Goal: Feedback & Contribution: Leave review/rating

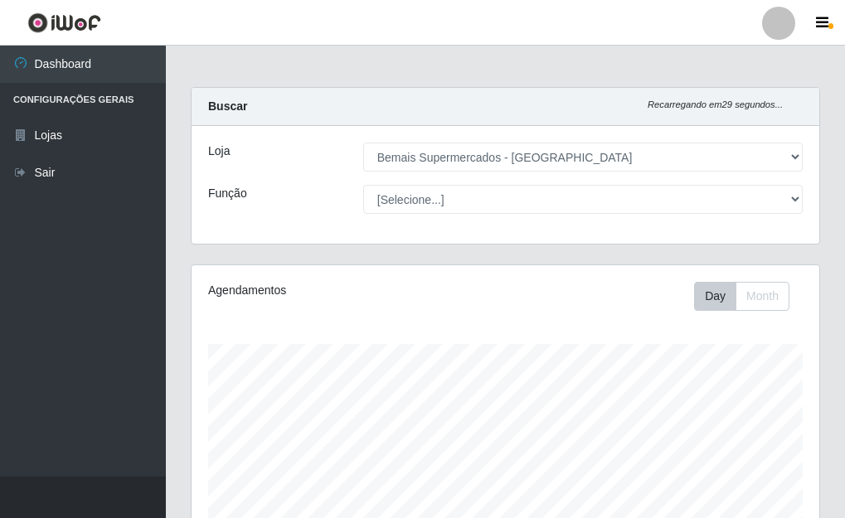
select select "249"
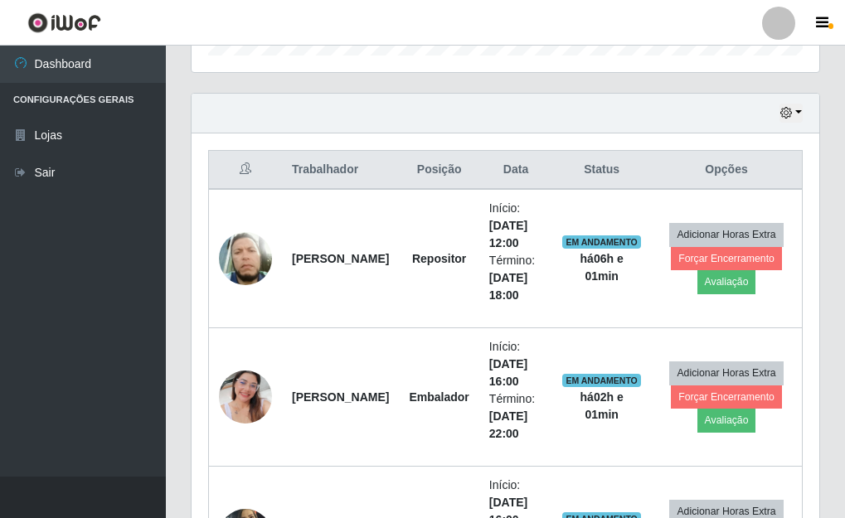
scroll to position [344, 627]
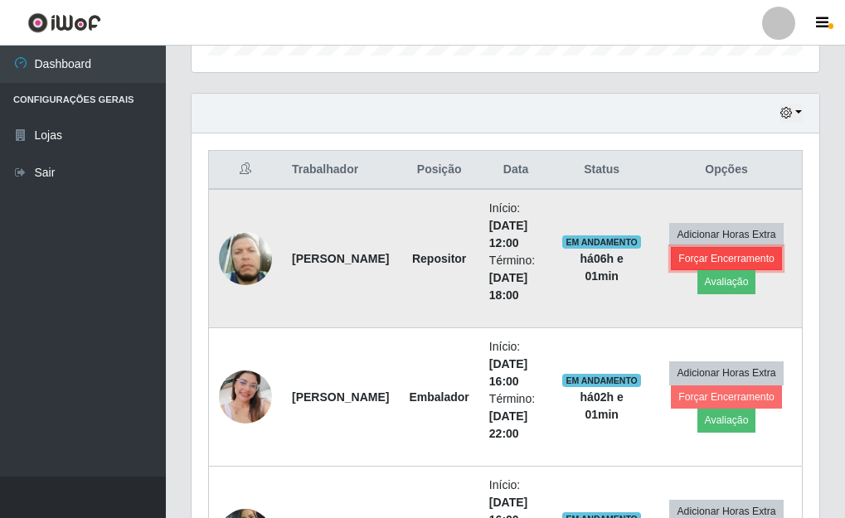
click at [724, 258] on button "Forçar Encerramento" at bounding box center [726, 258] width 111 height 23
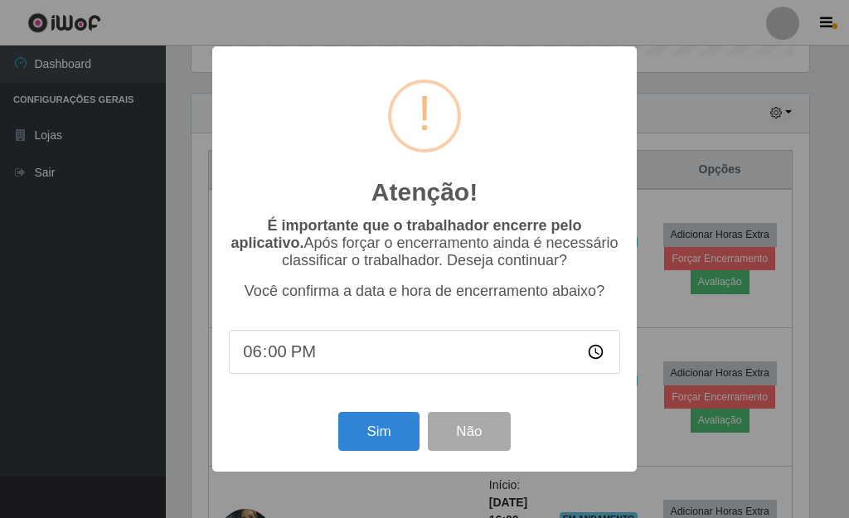
click at [687, 147] on div "Atenção! × É importante que o trabalhador encerre pelo aplicativo. Após forçar …" at bounding box center [424, 259] width 849 height 518
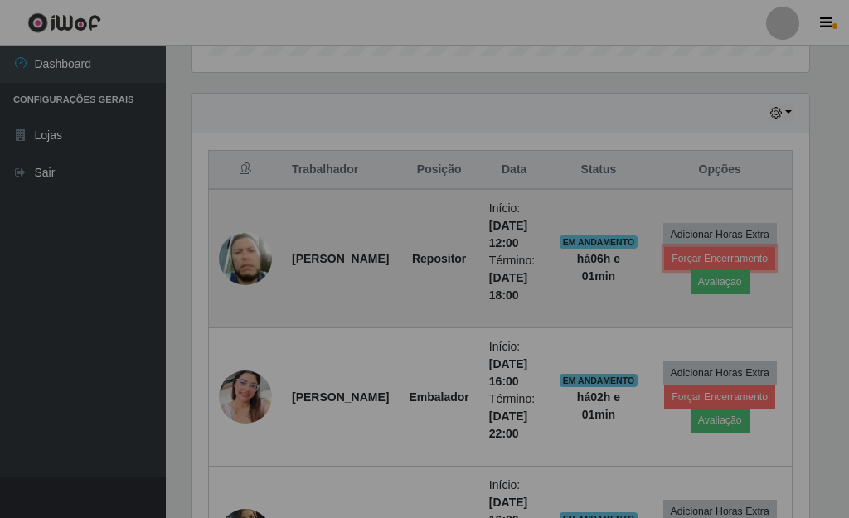
scroll to position [344, 627]
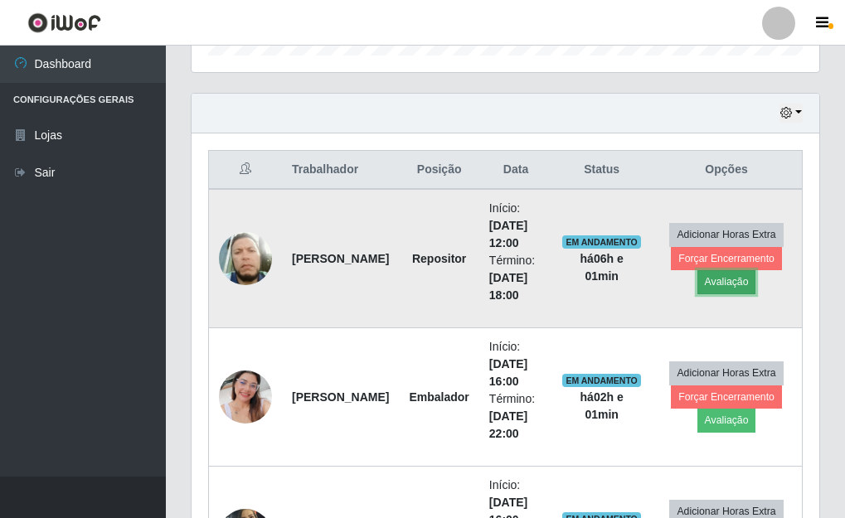
click at [731, 288] on button "Avaliação" at bounding box center [726, 281] width 59 height 23
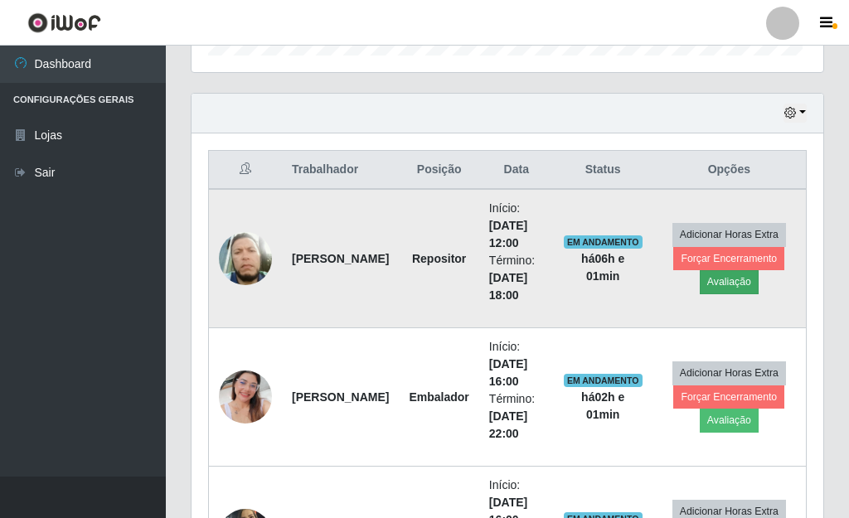
scroll to position [344, 618]
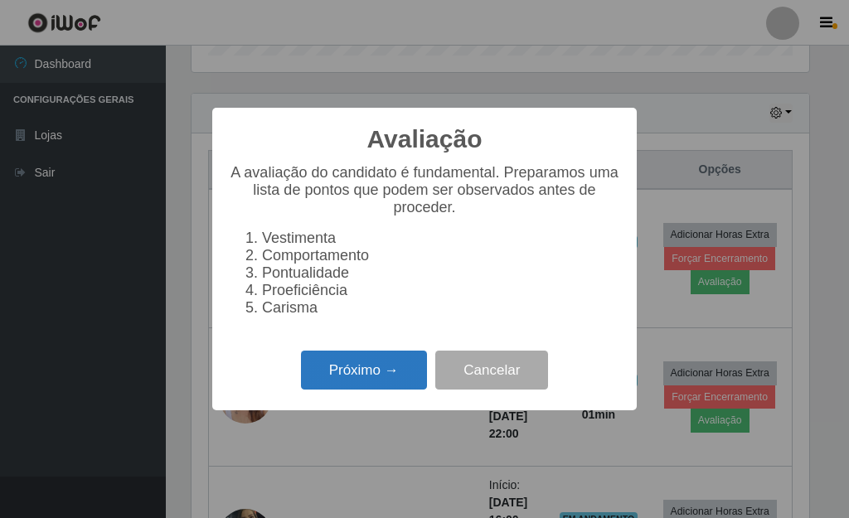
click at [366, 380] on button "Próximo →" at bounding box center [364, 370] width 126 height 39
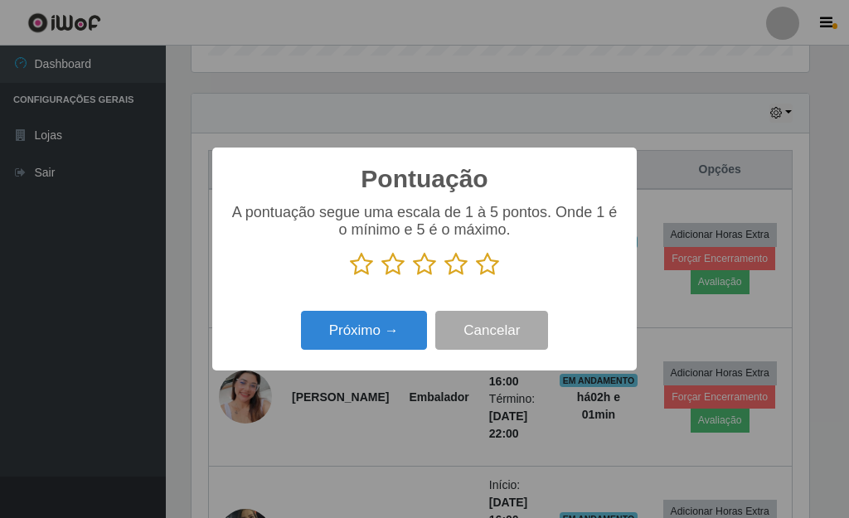
scroll to position [828555, 828281]
click at [485, 268] on icon at bounding box center [487, 264] width 23 height 25
click at [476, 277] on input "radio" at bounding box center [476, 277] width 0 height 0
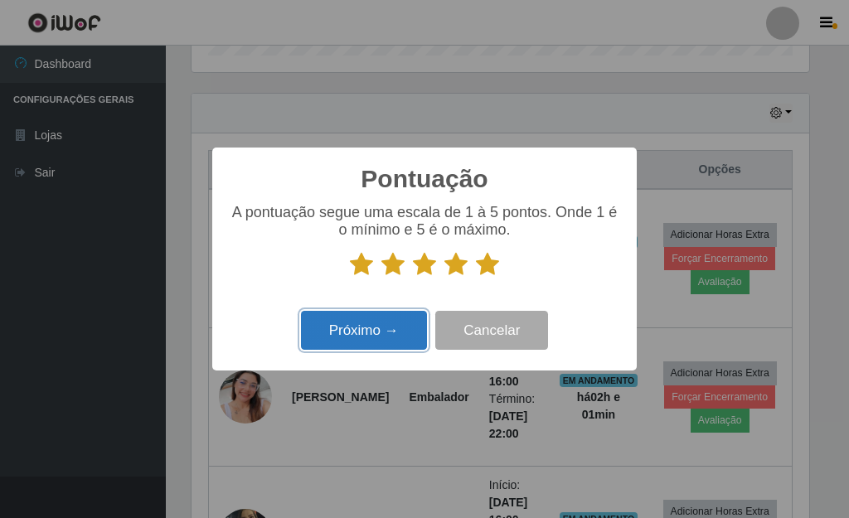
click at [365, 334] on button "Próximo →" at bounding box center [364, 330] width 126 height 39
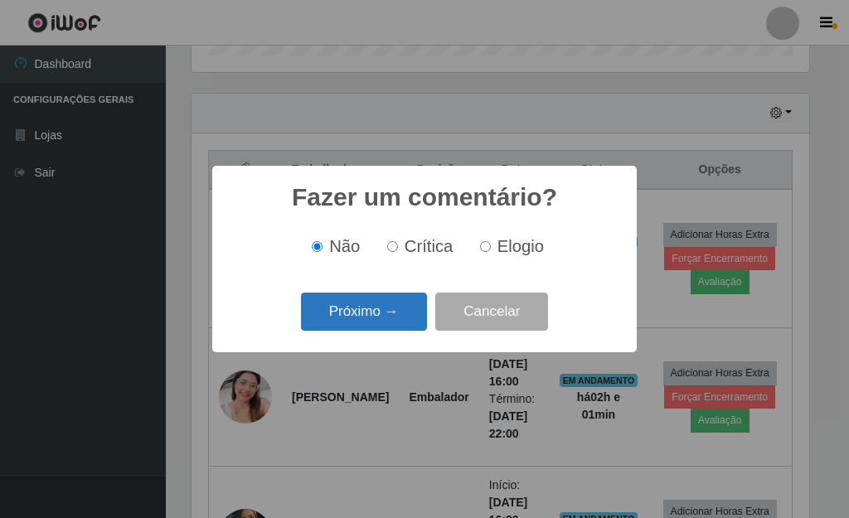
click at [382, 321] on button "Próximo →" at bounding box center [364, 312] width 126 height 39
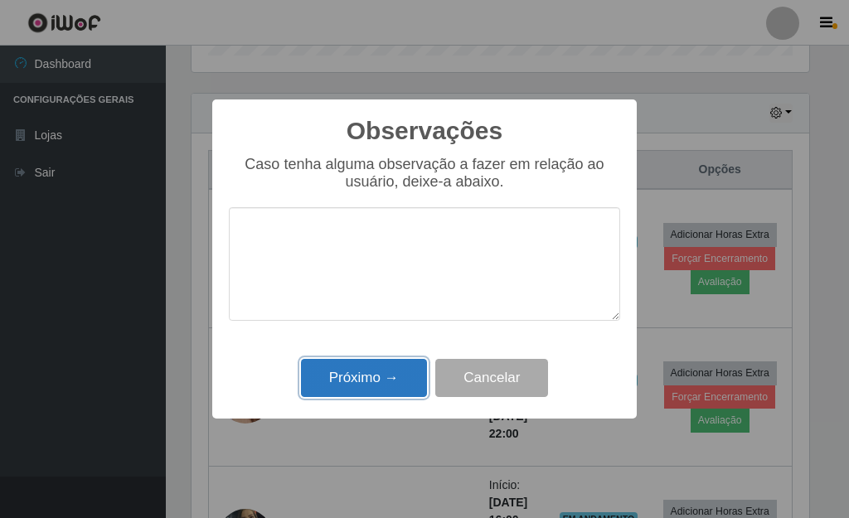
click at [371, 382] on button "Próximo →" at bounding box center [364, 378] width 126 height 39
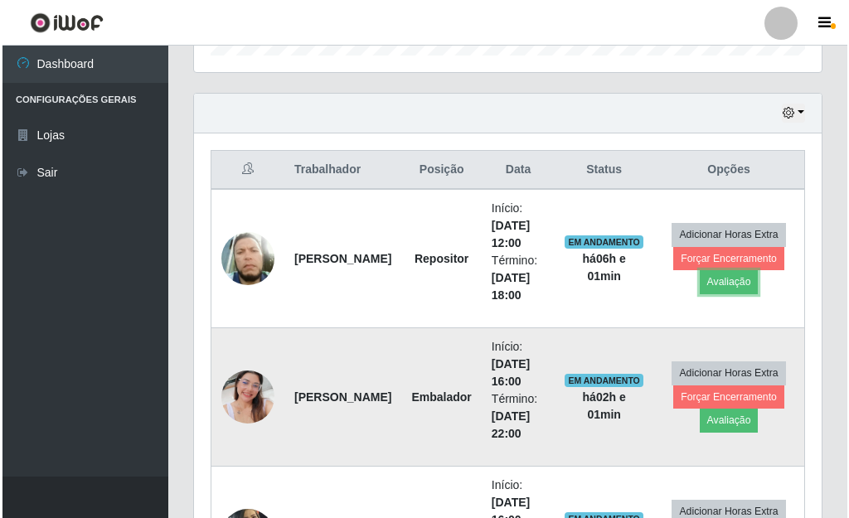
scroll to position [344, 627]
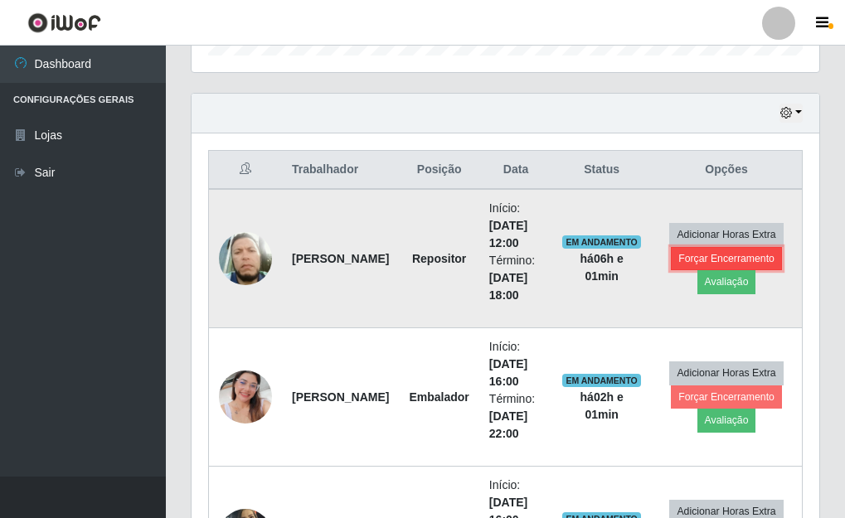
click at [707, 260] on button "Forçar Encerramento" at bounding box center [726, 258] width 111 height 23
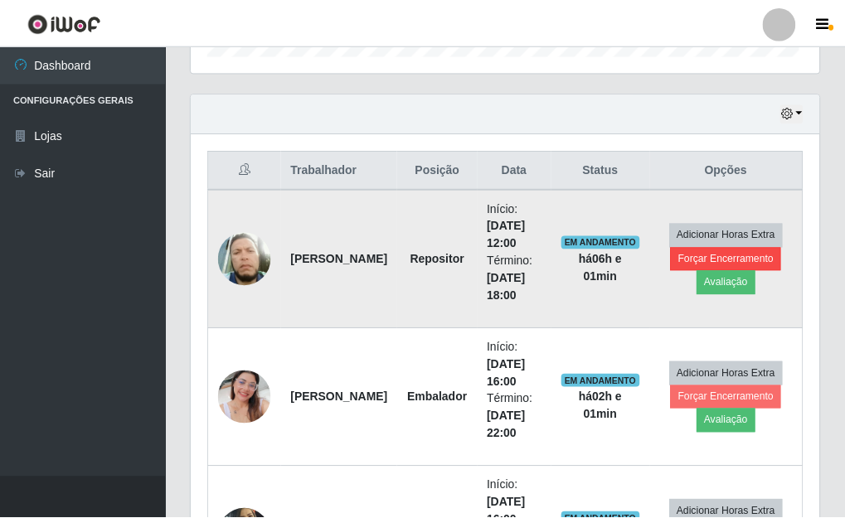
scroll to position [344, 618]
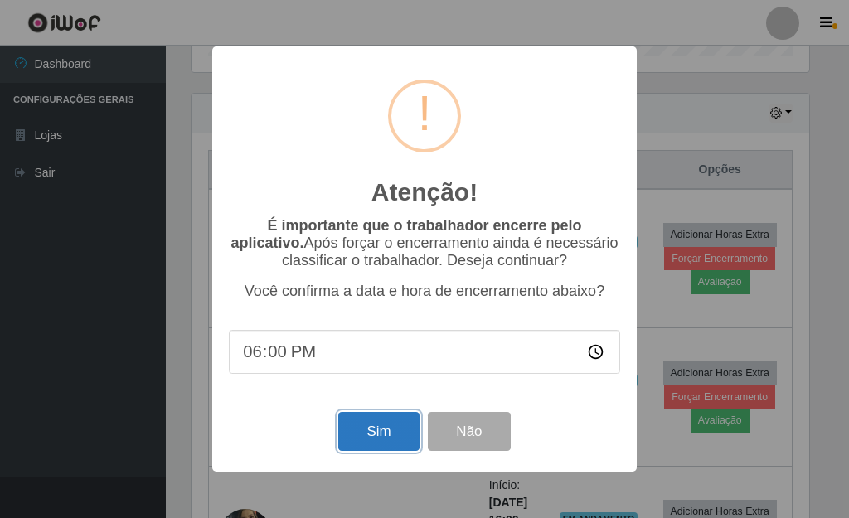
click at [391, 433] on button "Sim" at bounding box center [378, 431] width 80 height 39
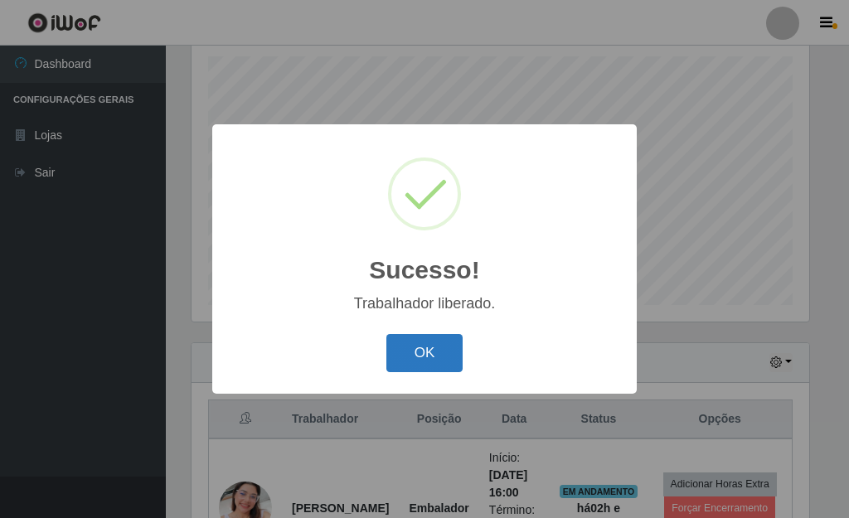
click at [443, 351] on button "OK" at bounding box center [424, 353] width 77 height 39
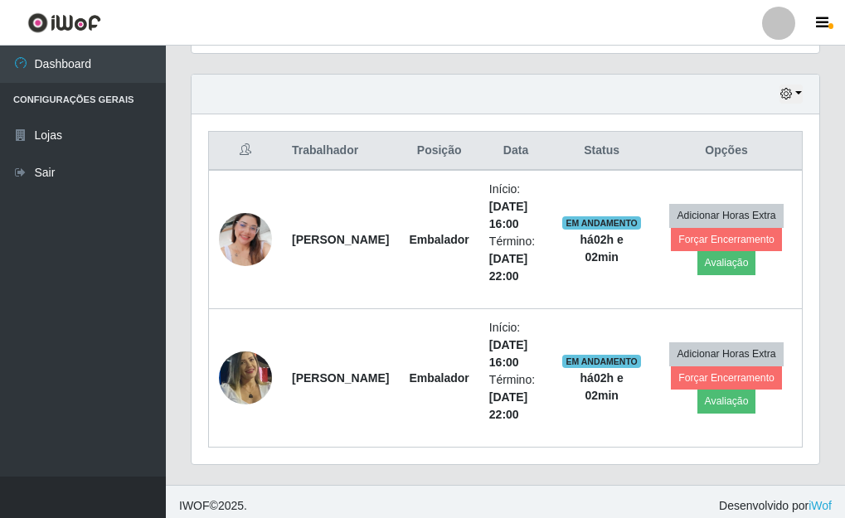
scroll to position [564, 0]
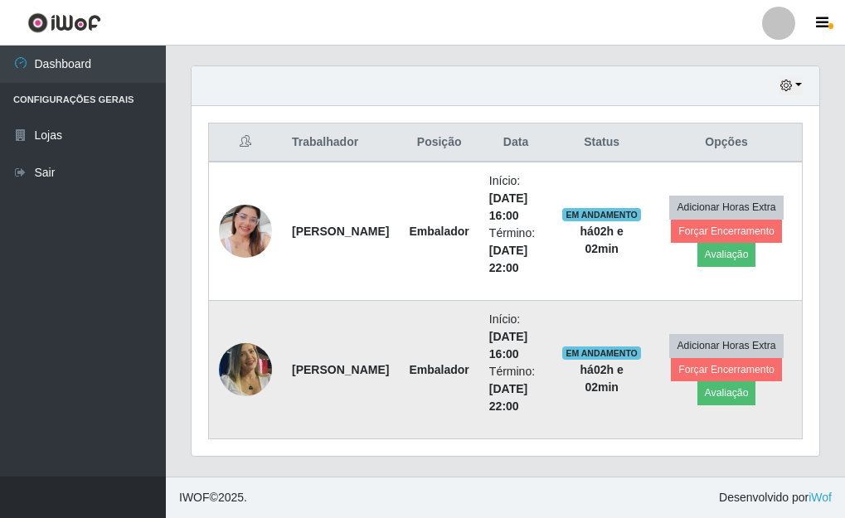
click at [254, 367] on img at bounding box center [245, 370] width 53 height 76
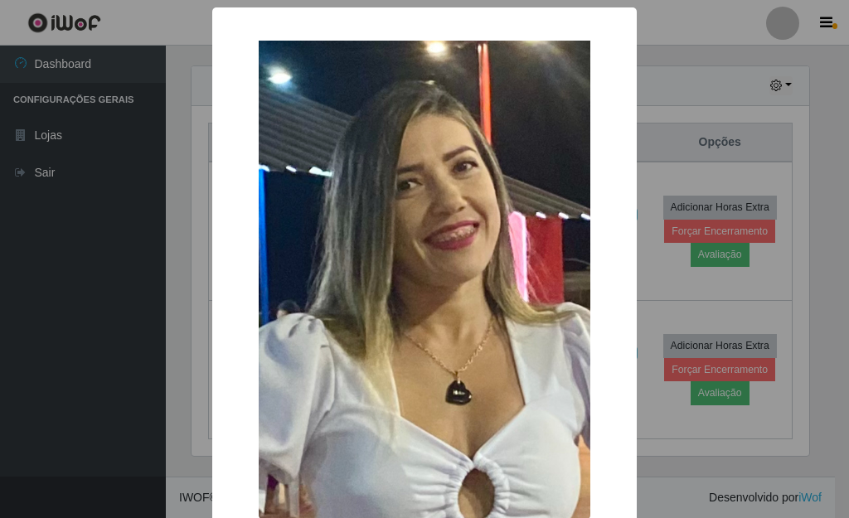
click at [151, 400] on div "× OK Cancel" at bounding box center [424, 259] width 849 height 518
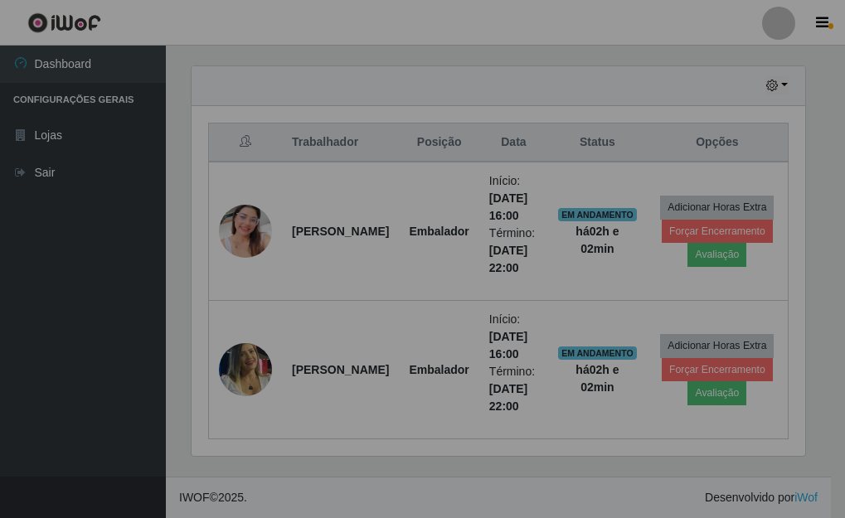
scroll to position [344, 627]
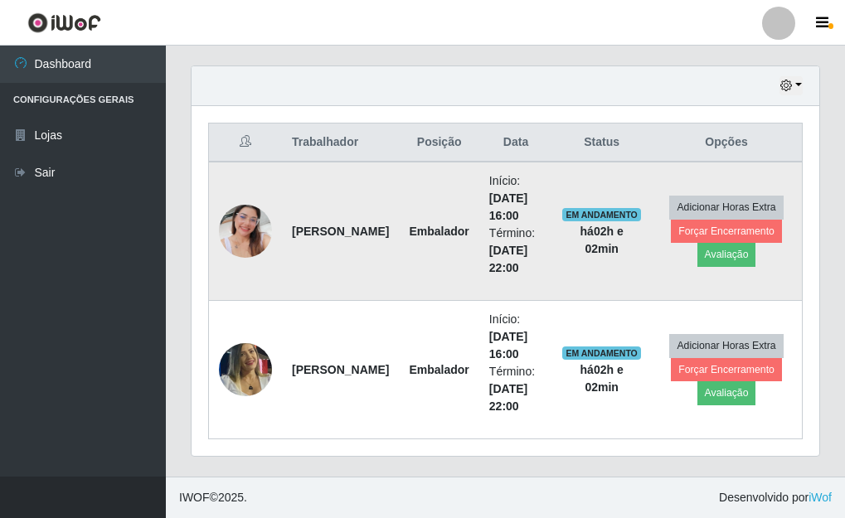
click at [243, 231] on img at bounding box center [245, 231] width 53 height 94
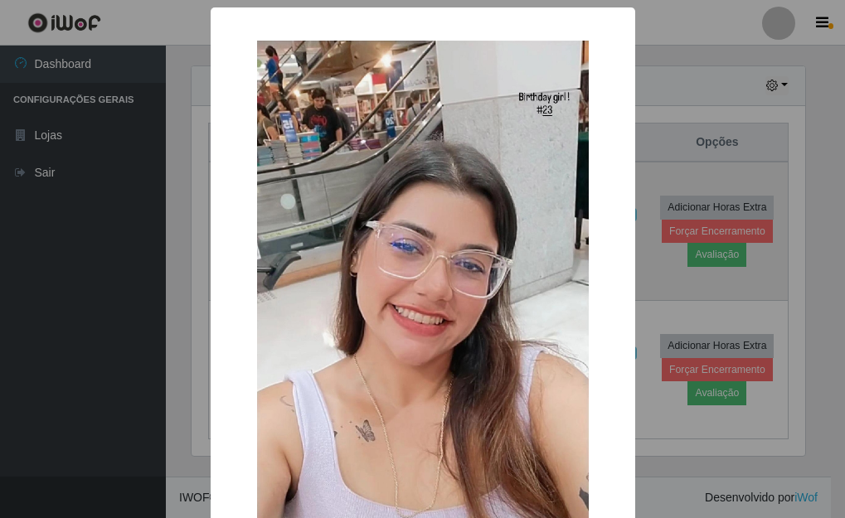
scroll to position [344, 618]
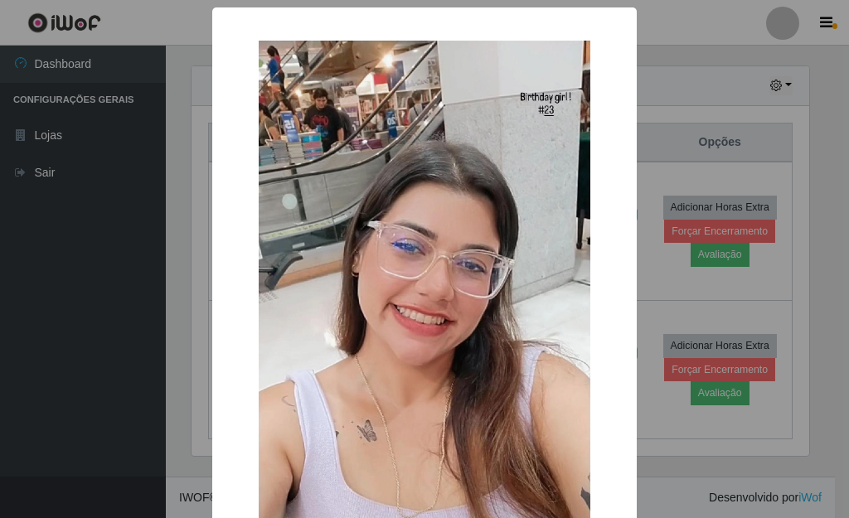
click at [116, 315] on div "× OK Cancel" at bounding box center [424, 259] width 849 height 518
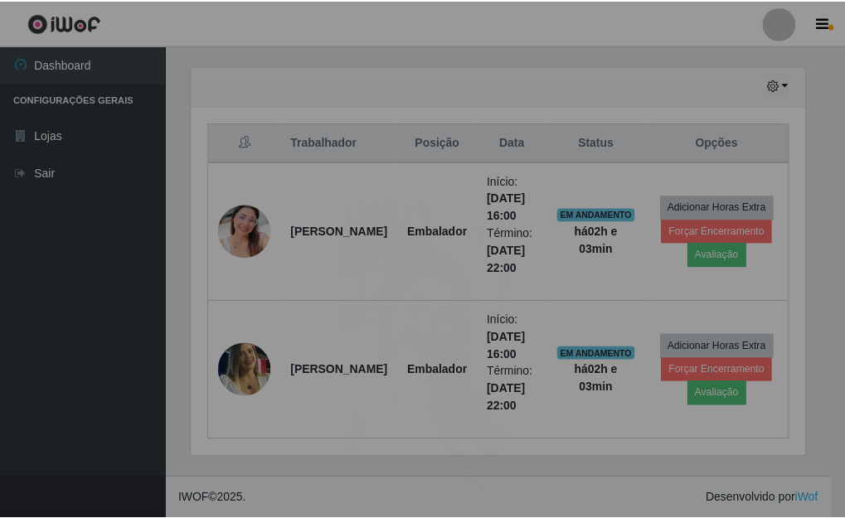
scroll to position [344, 627]
